Goal: Information Seeking & Learning: Learn about a topic

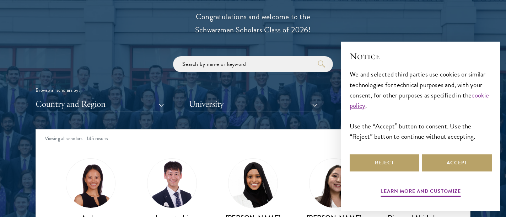
scroll to position [836, 0]
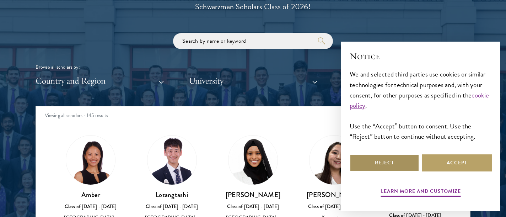
click at [407, 166] on button "Reject" at bounding box center [385, 162] width 70 height 17
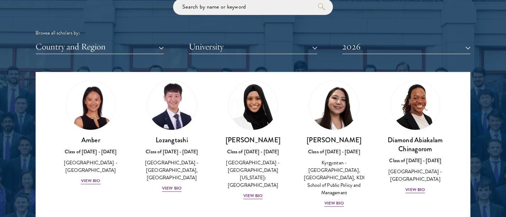
scroll to position [0, 0]
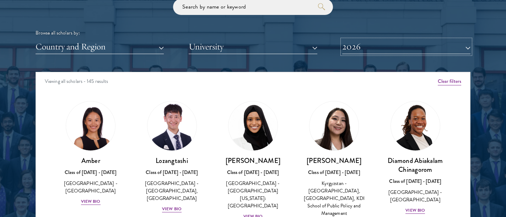
click at [361, 47] on button "2026" at bounding box center [406, 46] width 128 height 15
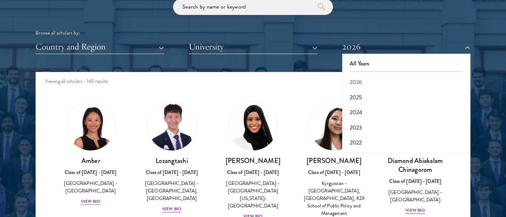
click at [311, 70] on div "Scholar Directory Congratulations and welcome to the Schwarzman Scholars Class …" at bounding box center [253, 104] width 435 height 361
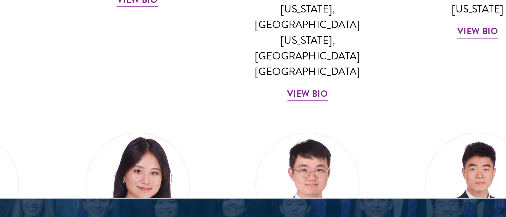
scroll to position [3485, 0]
